Goal: Task Accomplishment & Management: Manage account settings

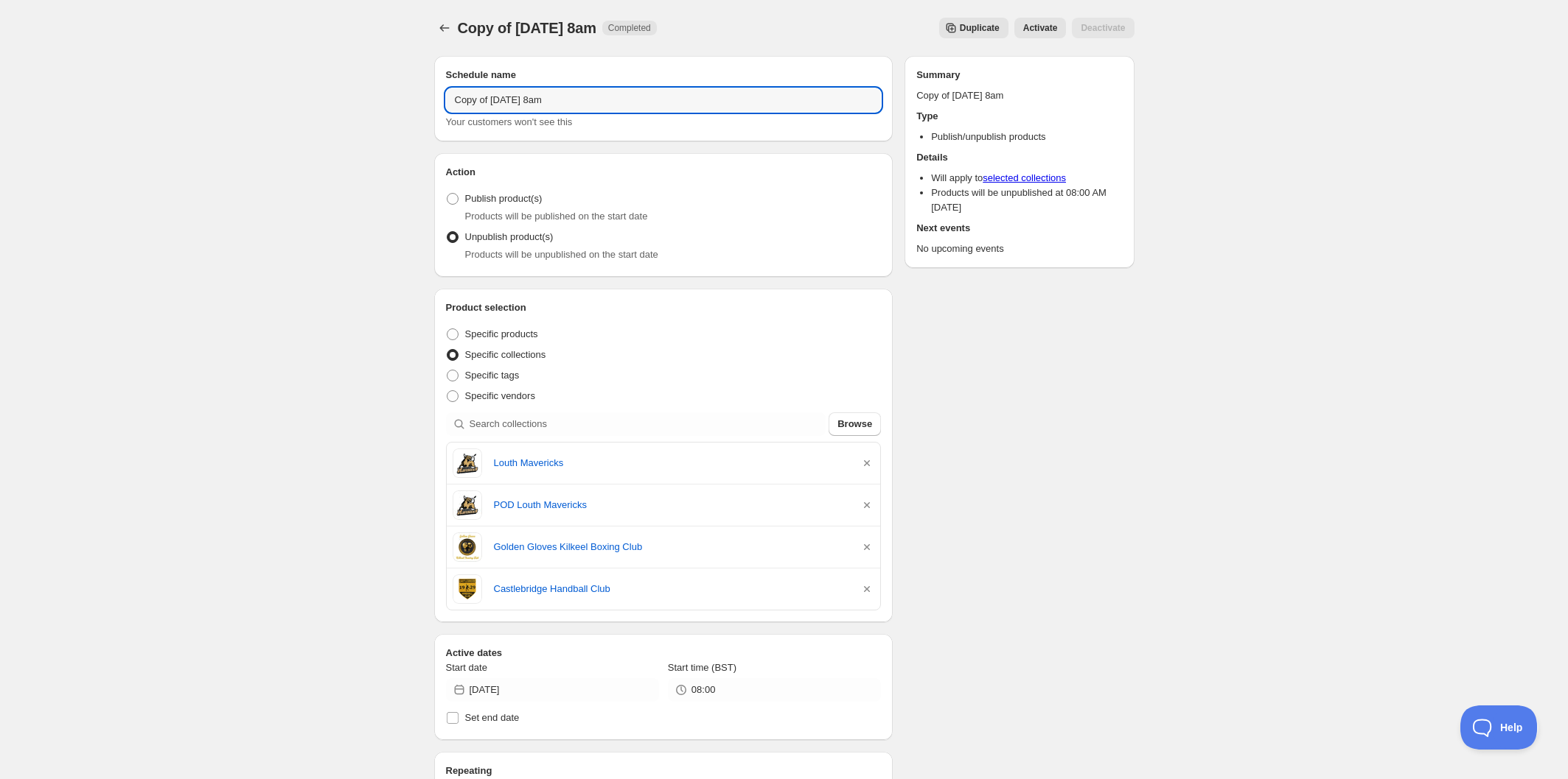
drag, startPoint x: 439, startPoint y: 90, endPoint x: 347, endPoint y: 70, distance: 94.1
click at [347, 70] on div "Copy of [DATE] 8am. This page is ready Copy of [DATE] 8am Completed Duplicate A…" at bounding box center [784, 627] width 1568 height 1256
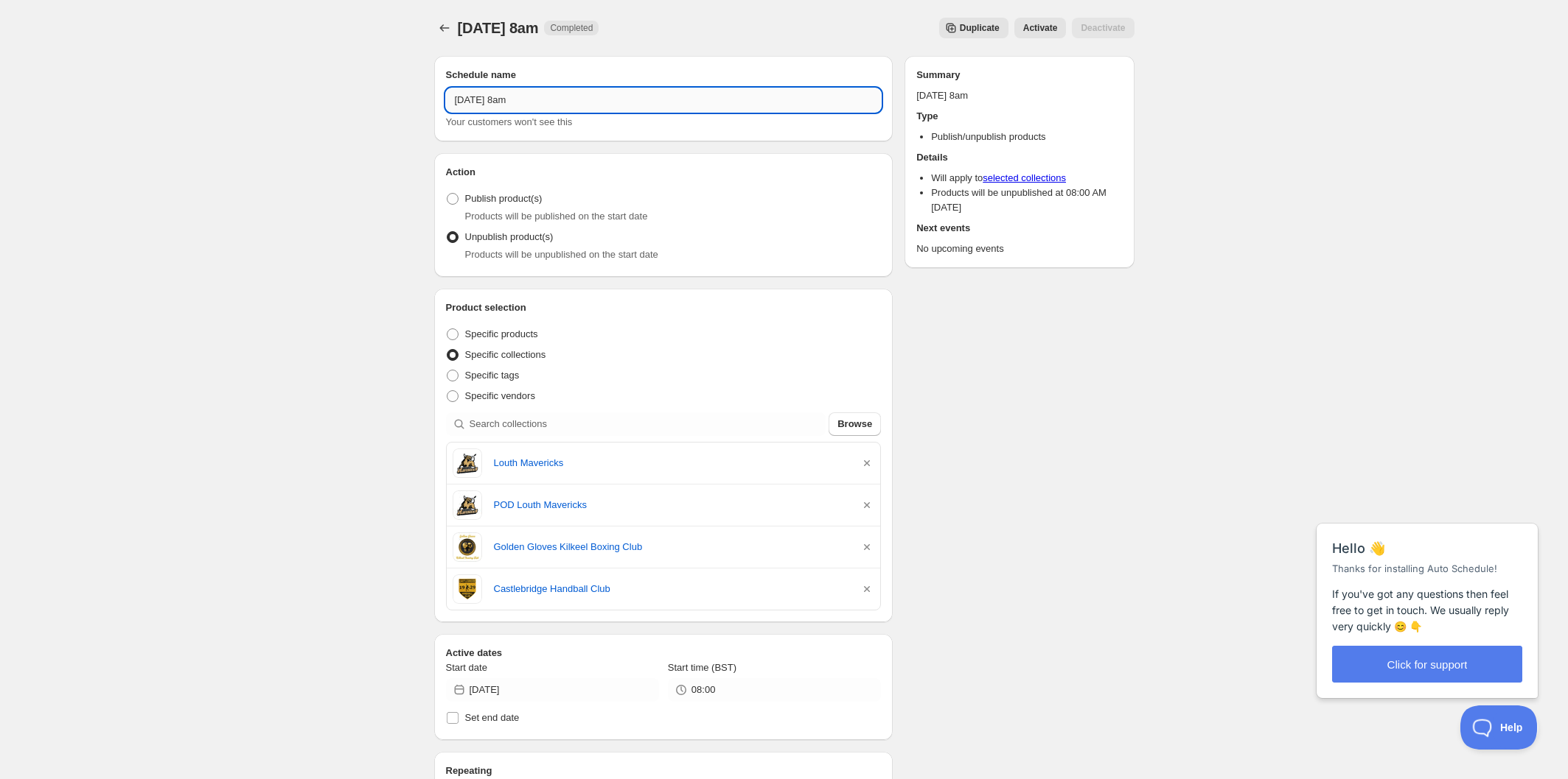
drag, startPoint x: 512, startPoint y: 98, endPoint x: 494, endPoint y: 96, distance: 18.1
click at [493, 96] on input "[DATE] 8am" at bounding box center [663, 100] width 435 height 23
type input "[DATE] 8am"
click at [867, 459] on icon "button" at bounding box center [867, 463] width 15 height 15
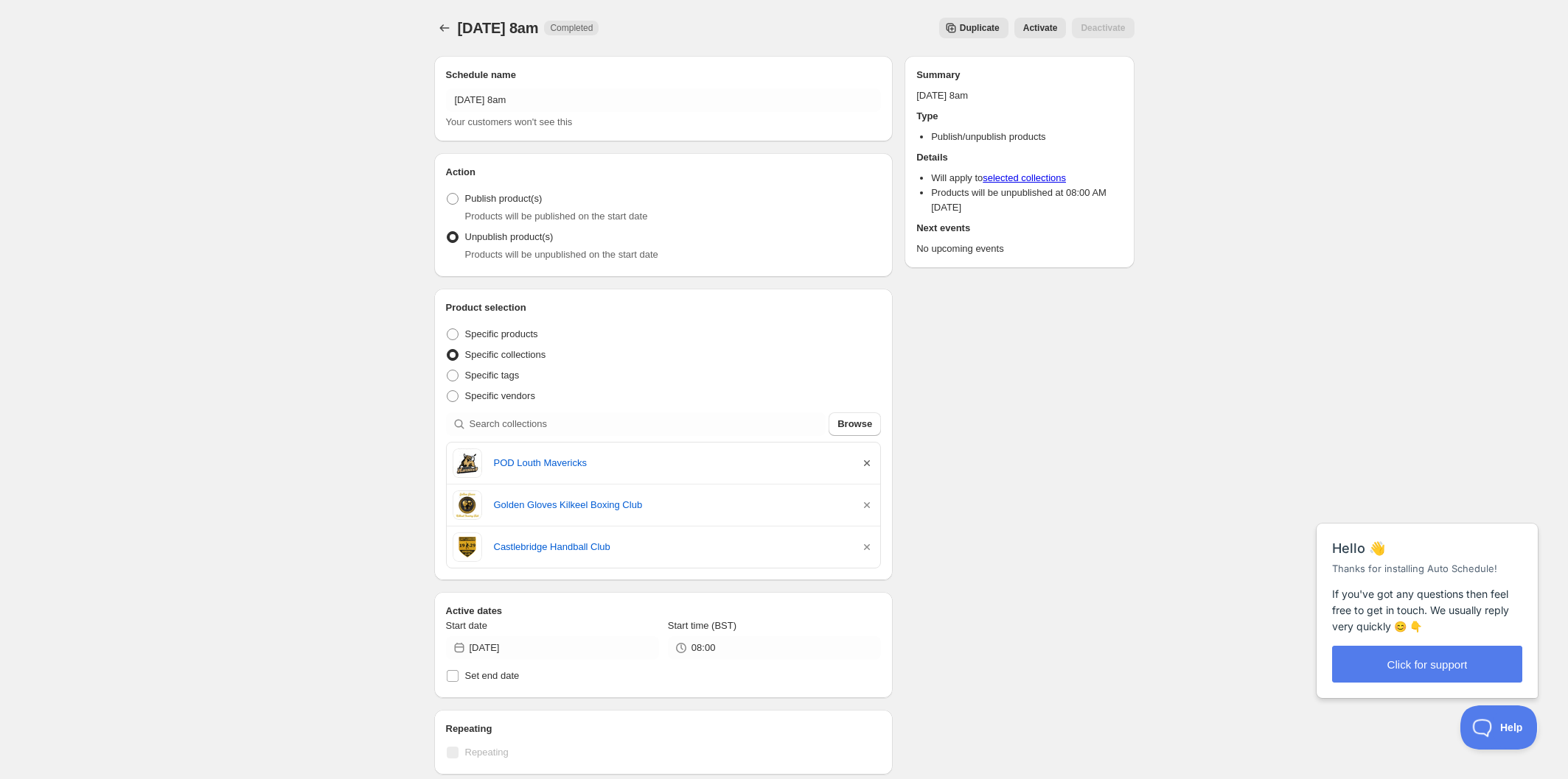
click at [865, 462] on icon "button" at bounding box center [867, 463] width 15 height 15
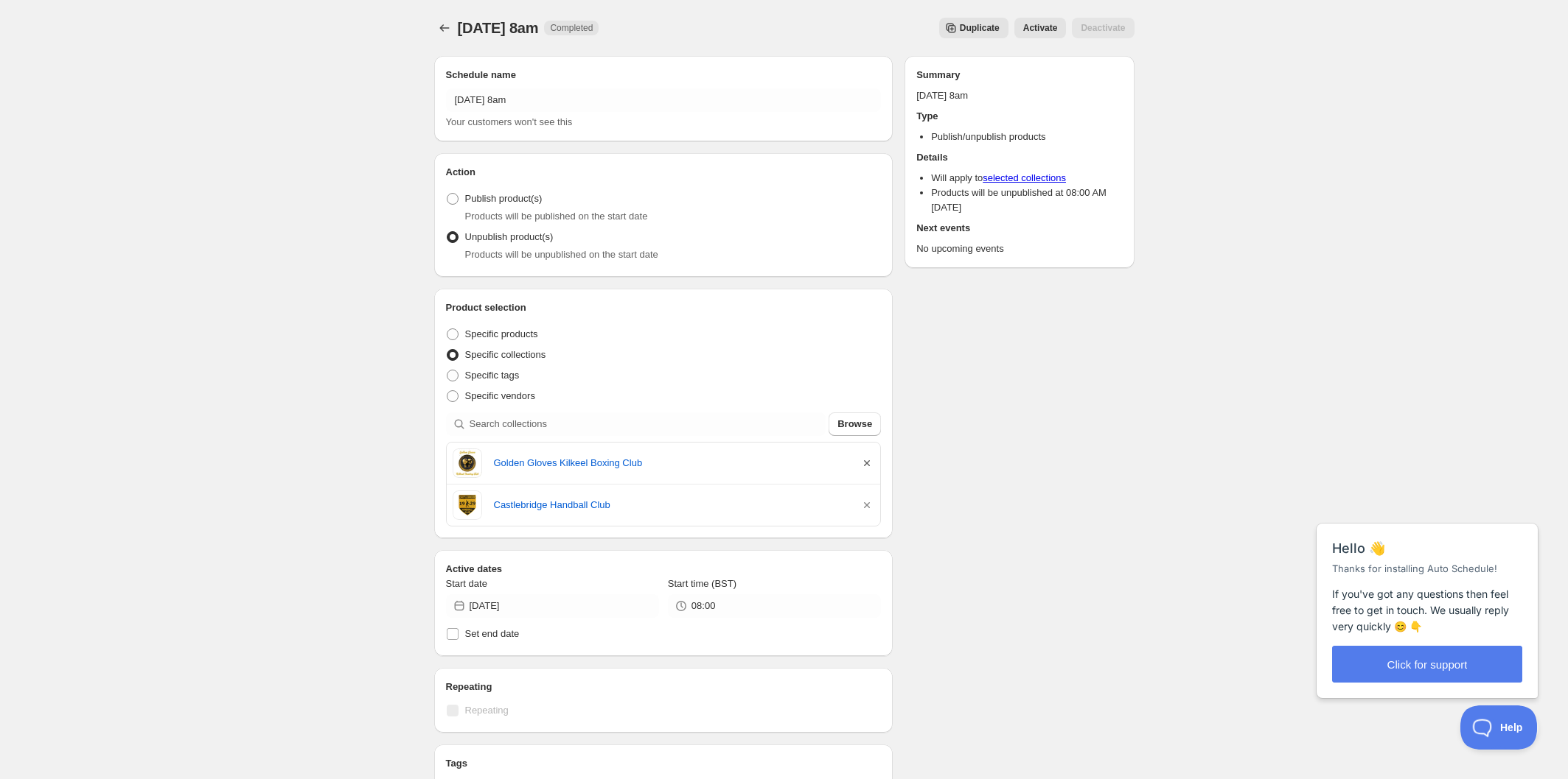
click at [865, 462] on icon "button" at bounding box center [867, 463] width 15 height 15
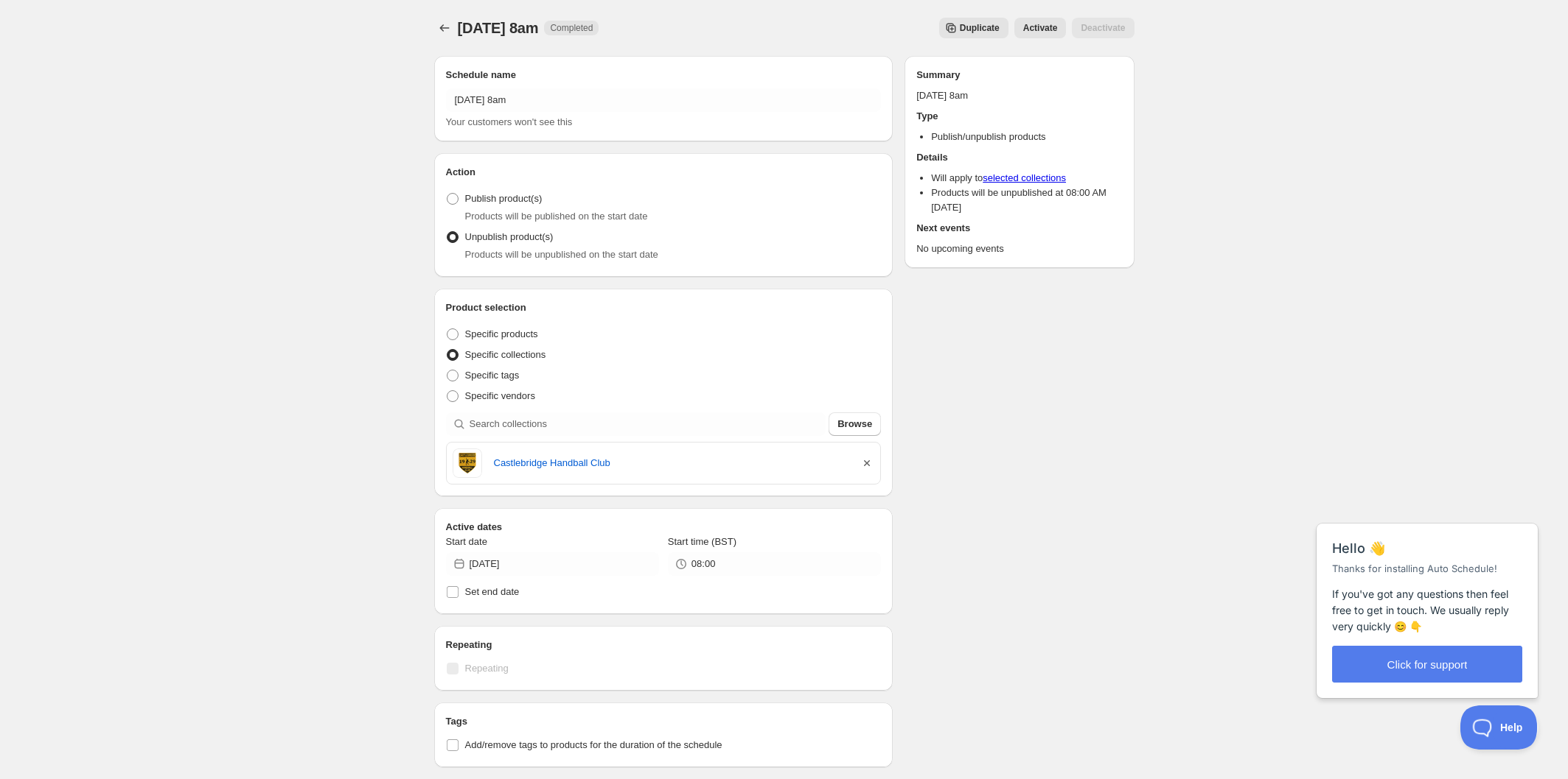
click at [865, 462] on icon "button" at bounding box center [867, 463] width 15 height 15
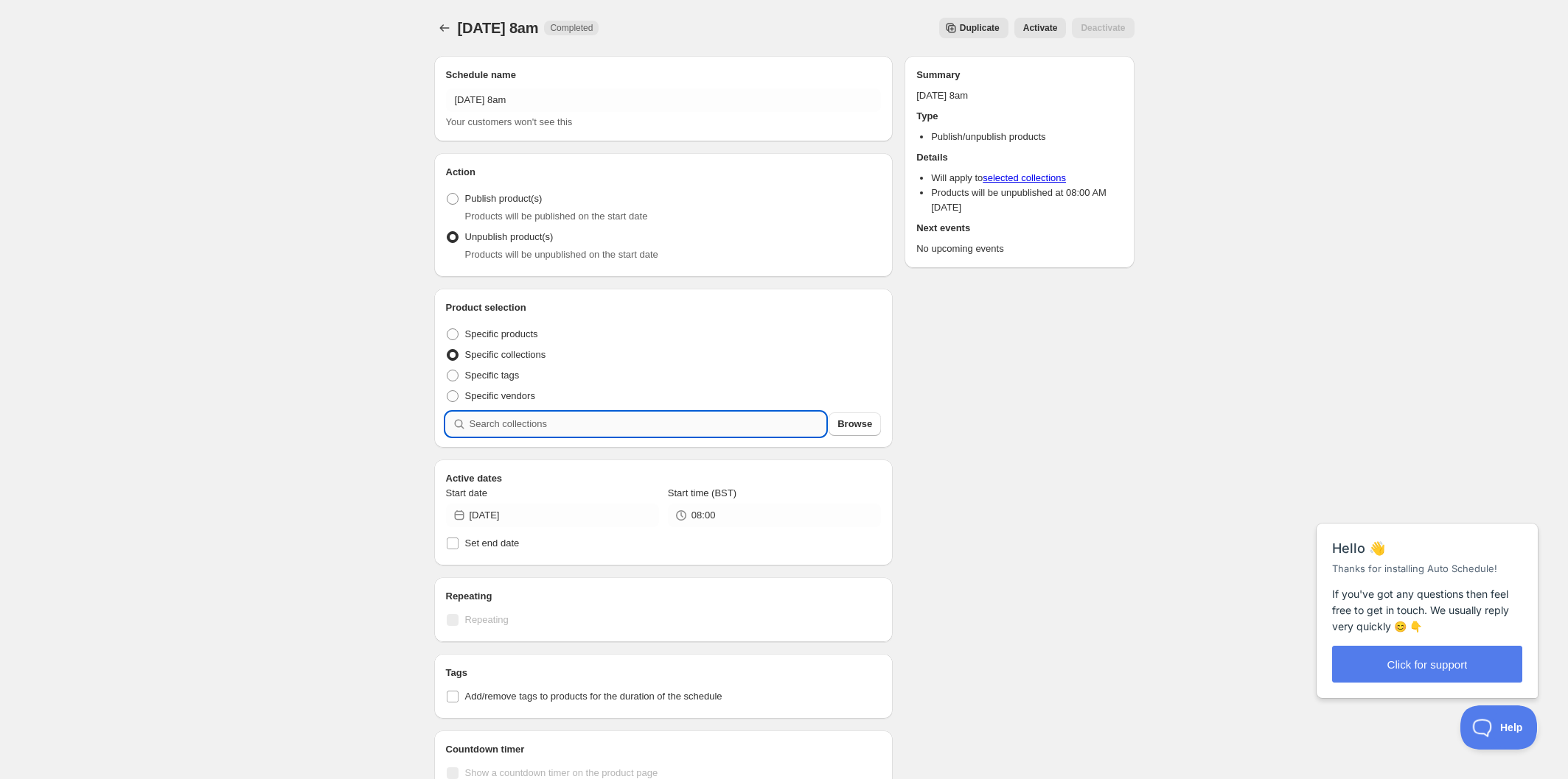
click at [611, 424] on input "search" at bounding box center [648, 424] width 357 height 23
click at [578, 517] on input "[DATE]" at bounding box center [564, 515] width 189 height 23
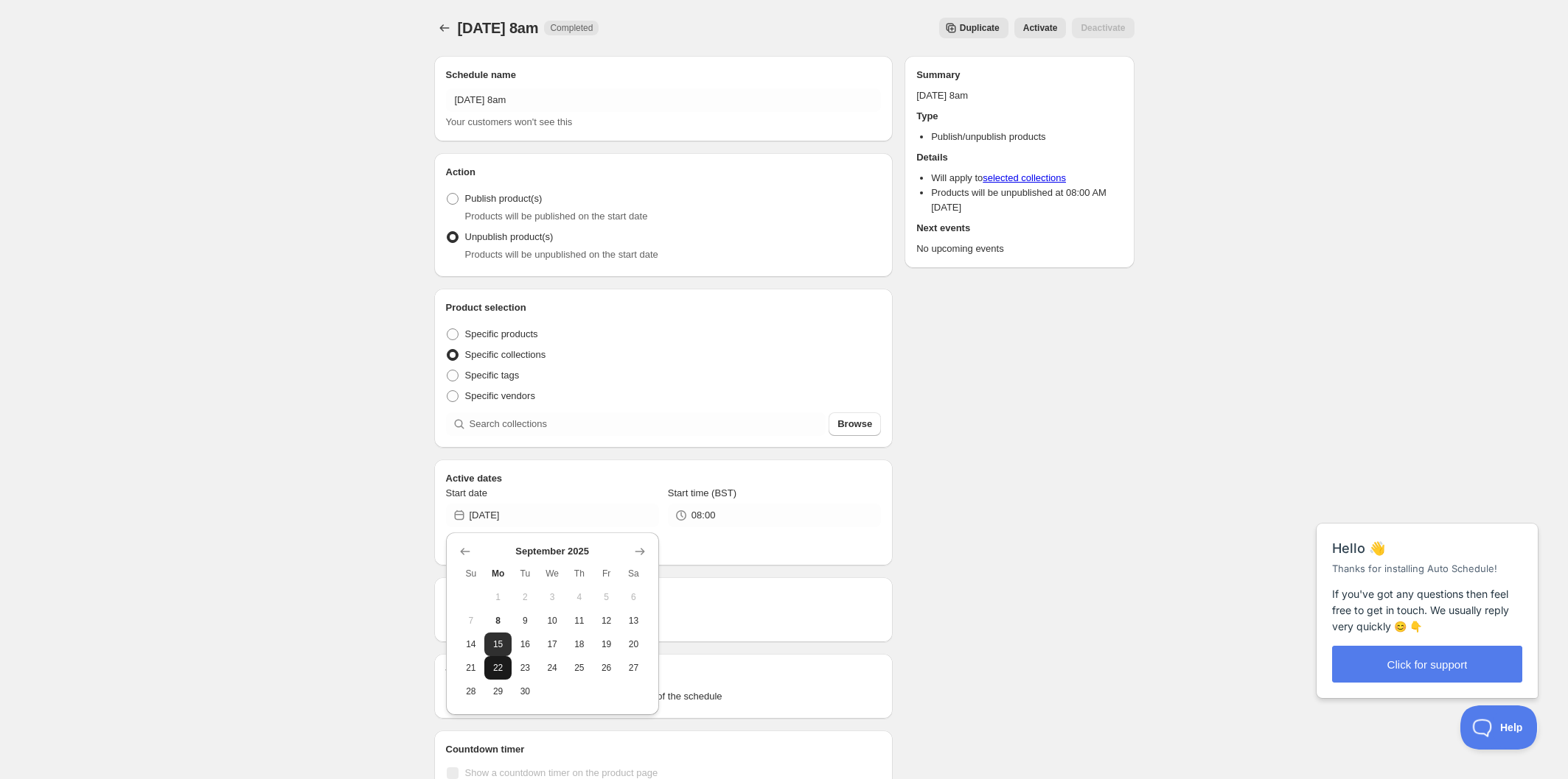
click at [501, 671] on span "22" at bounding box center [498, 668] width 16 height 12
type input "[DATE]"
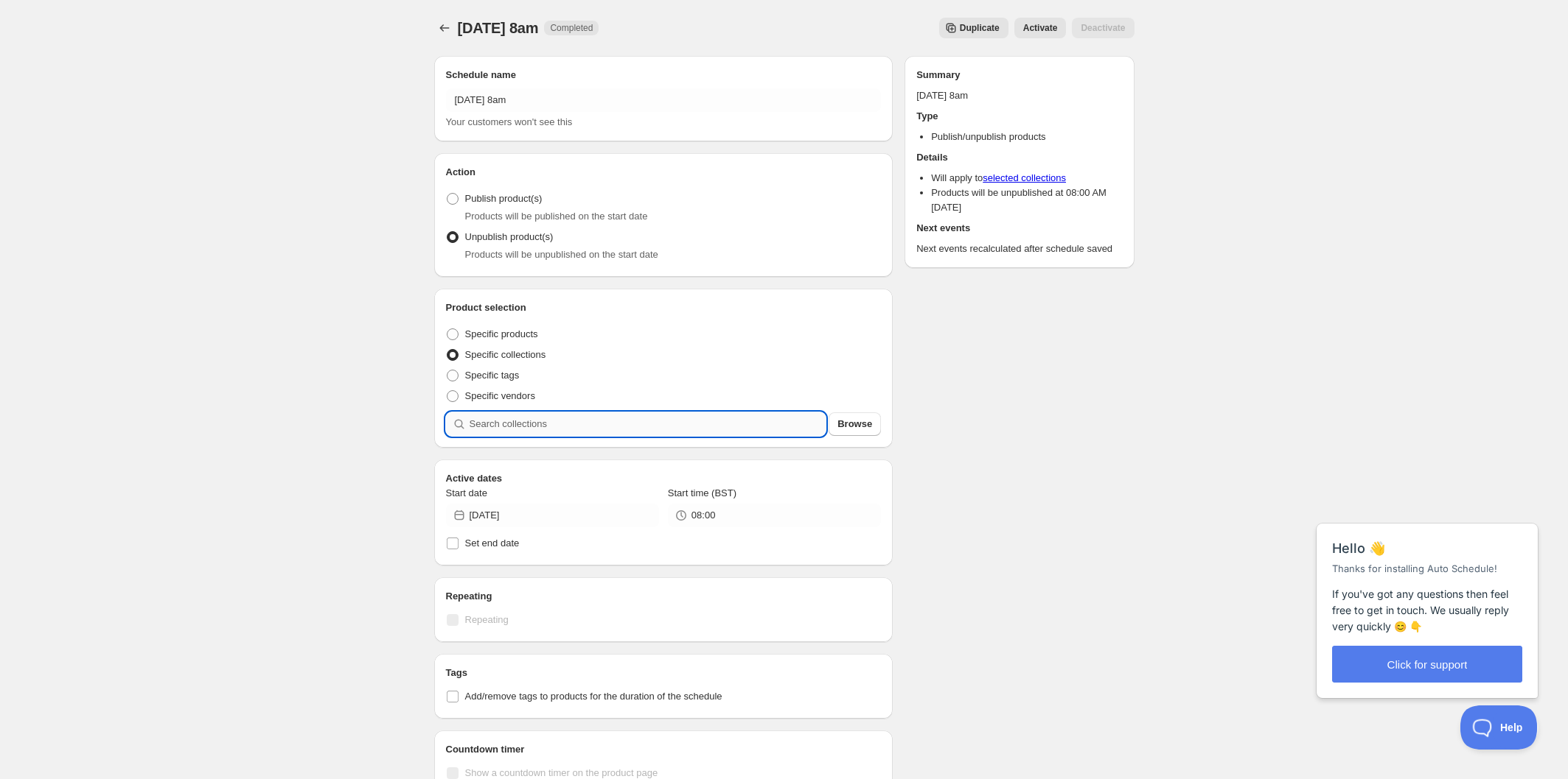
click at [557, 416] on input "search" at bounding box center [648, 424] width 357 height 23
type input "l"
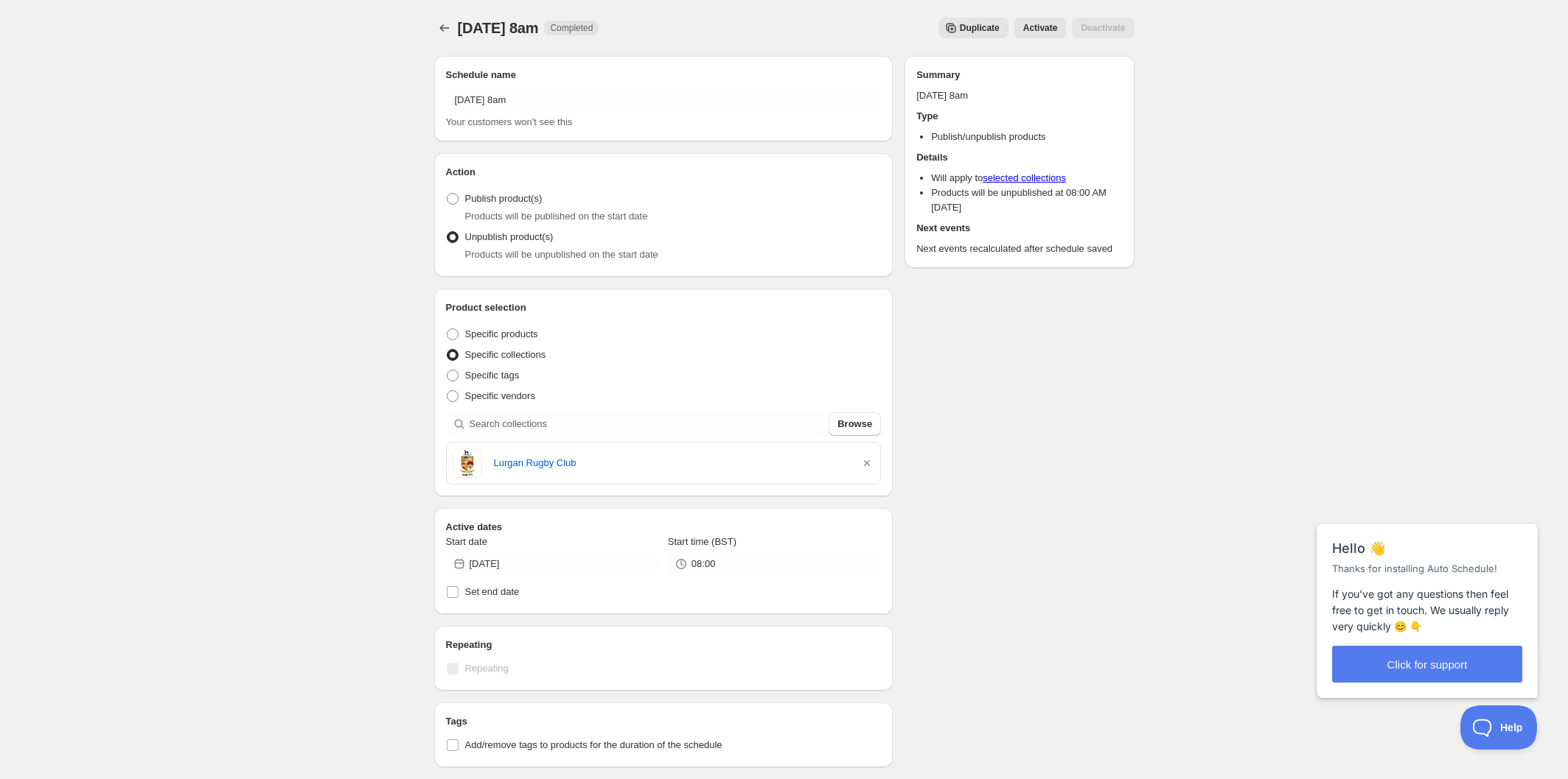
click at [1036, 27] on span "Activate" at bounding box center [1041, 28] width 35 height 12
click at [445, 29] on icon "Schedules" at bounding box center [444, 28] width 15 height 15
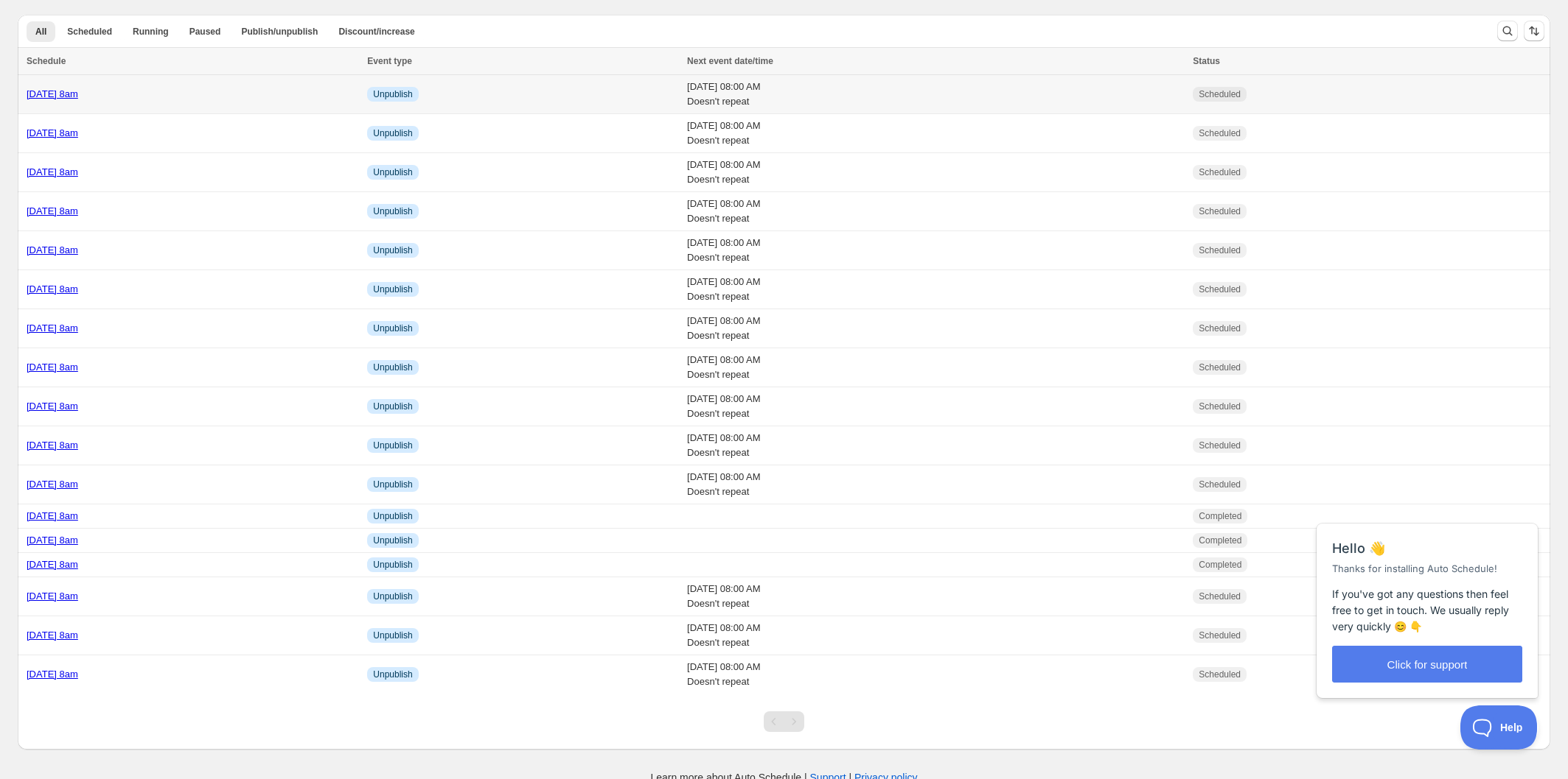
click at [78, 92] on link "[DATE] 8am" at bounding box center [52, 94] width 51 height 11
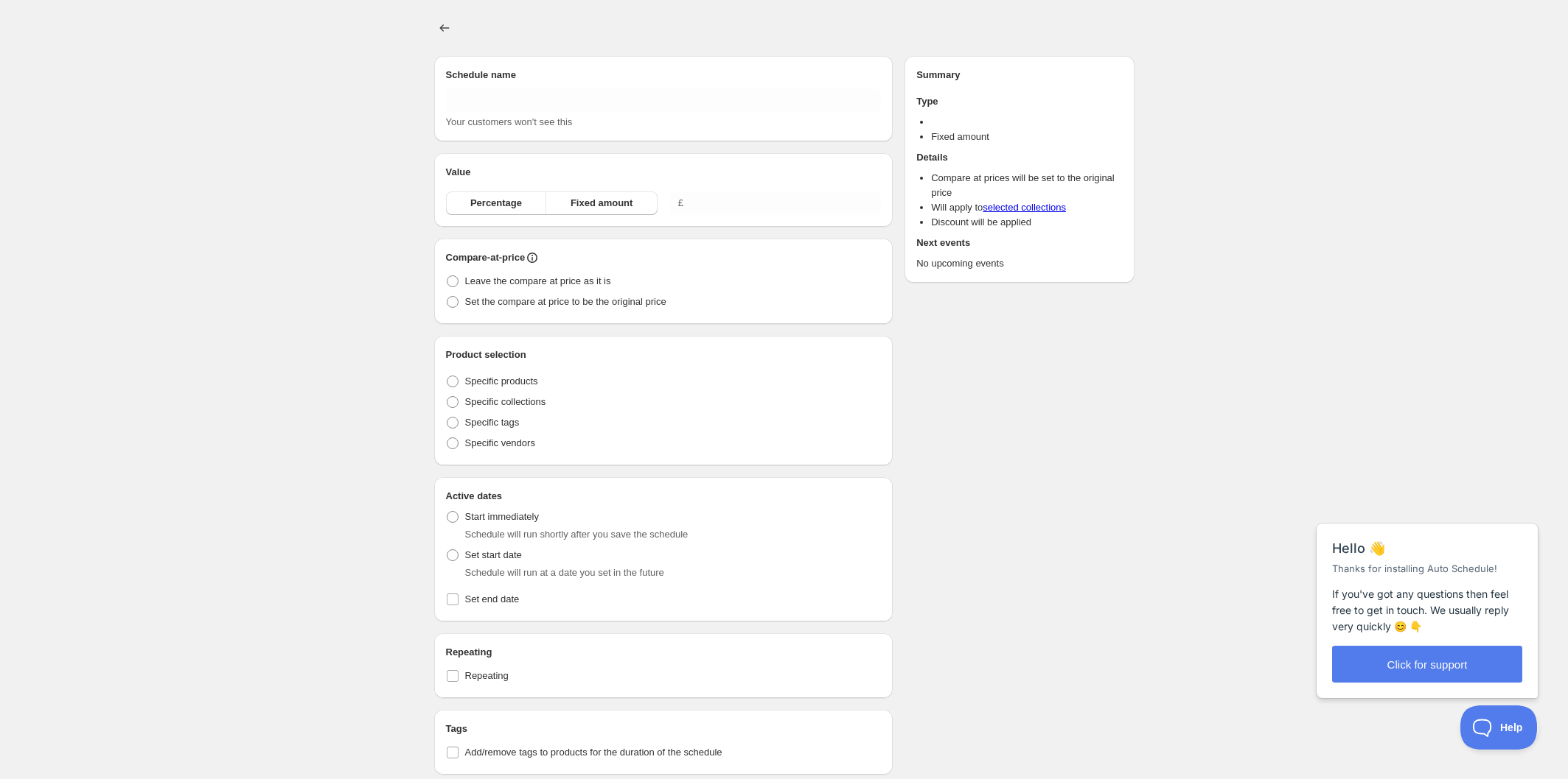
type input "[DATE] 8am"
radio input "true"
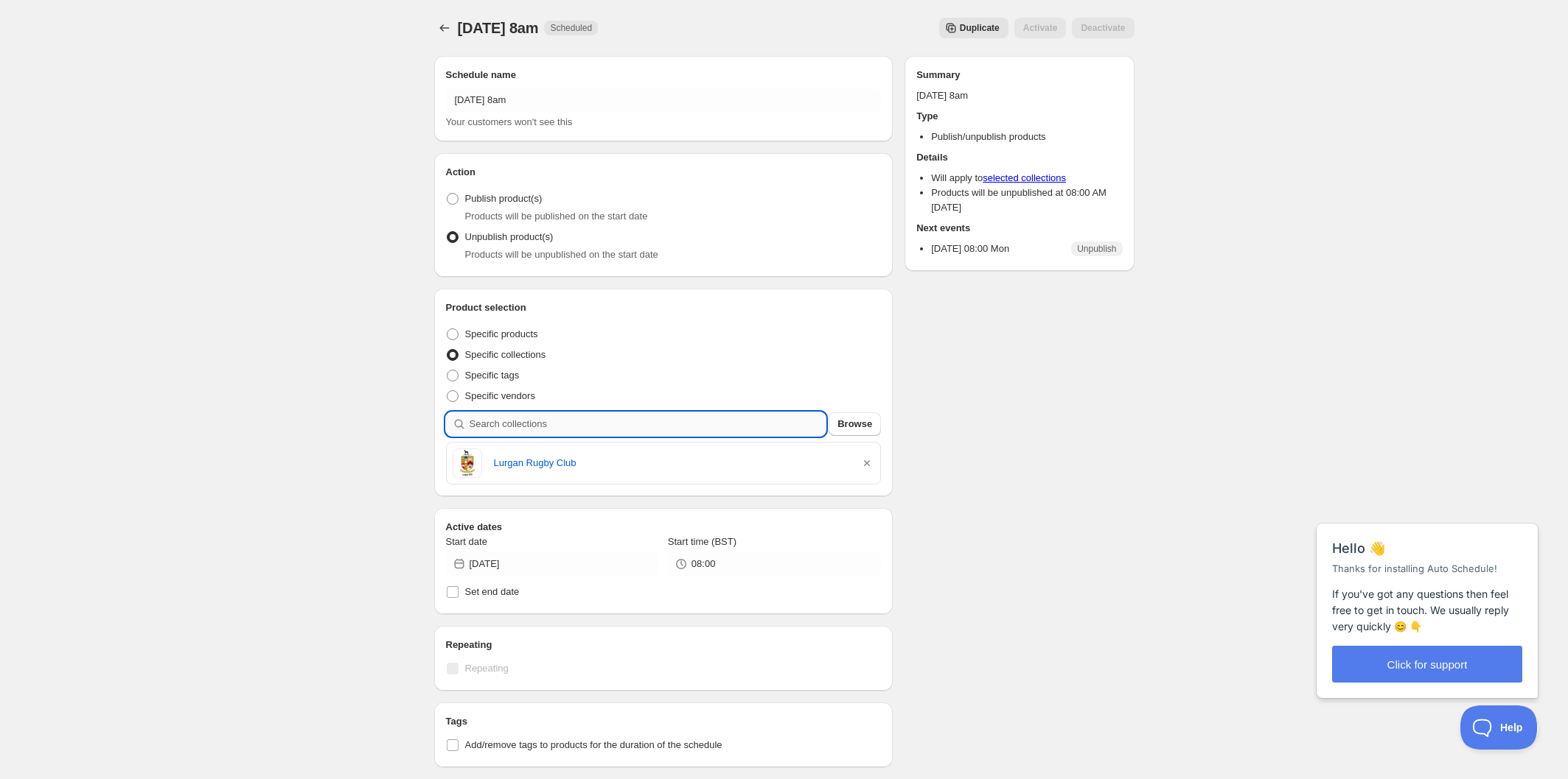
click at [571, 429] on input "search" at bounding box center [648, 424] width 357 height 23
type input "s"
